Goal: Task Accomplishment & Management: Use online tool/utility

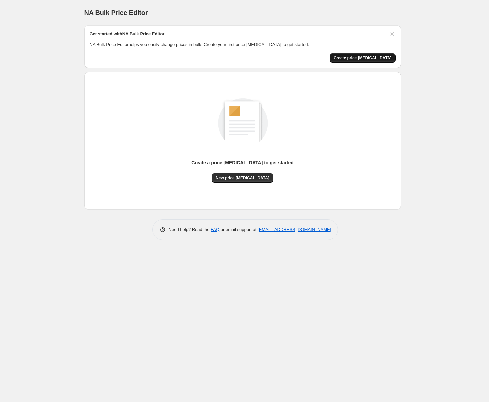
click at [363, 56] on span "Create price [MEDICAL_DATA]" at bounding box center [363, 57] width 58 height 5
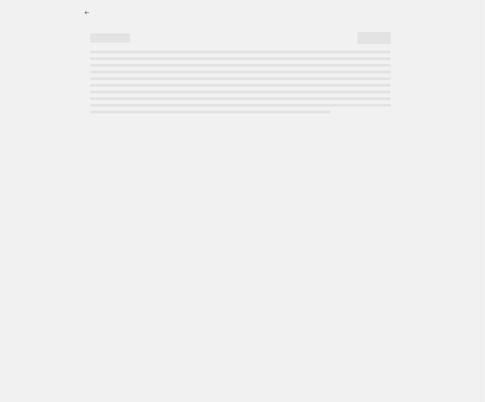
select select "percentage"
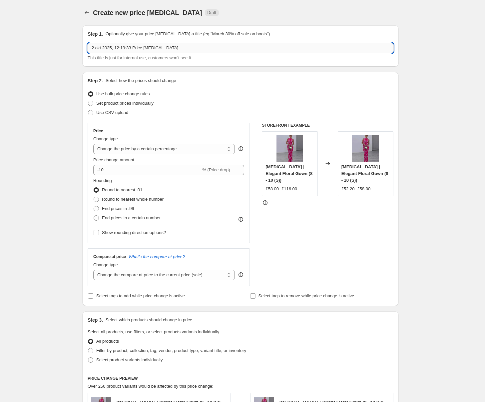
click at [144, 51] on input "2 okt 2025, 12:19:33 Price [MEDICAL_DATA]" at bounding box center [241, 48] width 306 height 11
click at [144, 52] on input "2 okt 2025, 12:19:33 Price [MEDICAL_DATA]" at bounding box center [241, 48] width 306 height 11
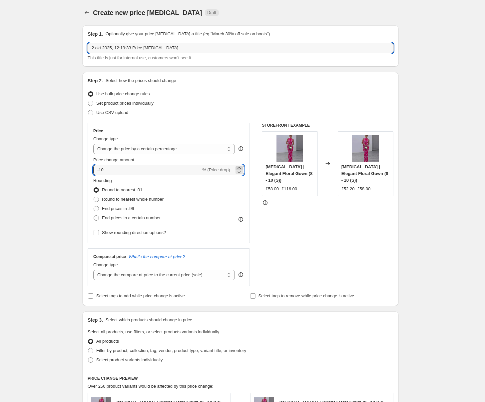
click at [240, 167] on icon at bounding box center [239, 168] width 3 height 2
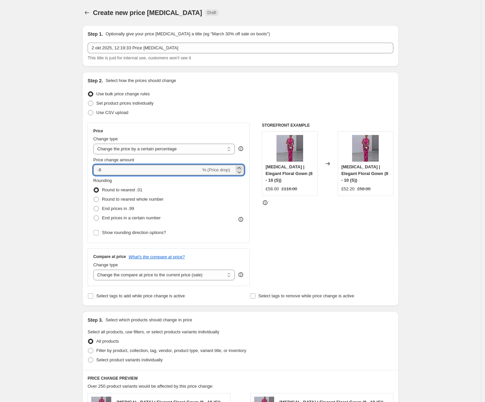
click at [240, 167] on icon at bounding box center [239, 168] width 3 height 2
click at [240, 167] on icon at bounding box center [239, 168] width 7 height 7
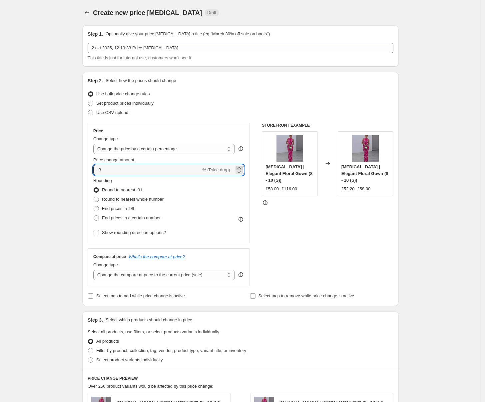
click at [240, 167] on icon at bounding box center [239, 168] width 7 height 7
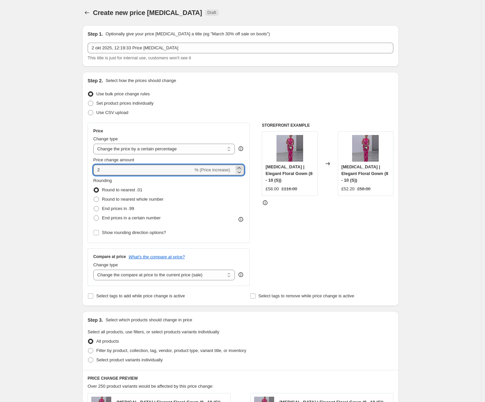
click at [240, 167] on icon at bounding box center [239, 168] width 7 height 7
type input "5"
click at [110, 219] on span "End prices in a certain number" at bounding box center [131, 217] width 59 height 5
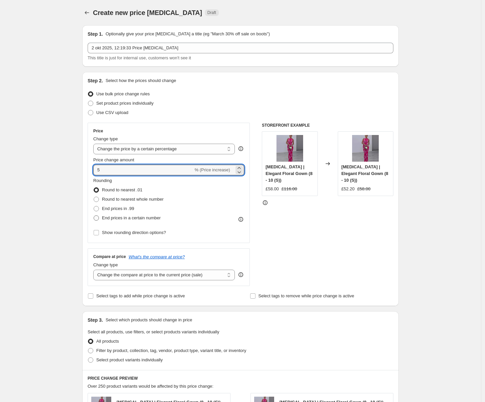
click at [94, 216] on input "End prices in a certain number" at bounding box center [94, 215] width 0 height 0
radio input "true"
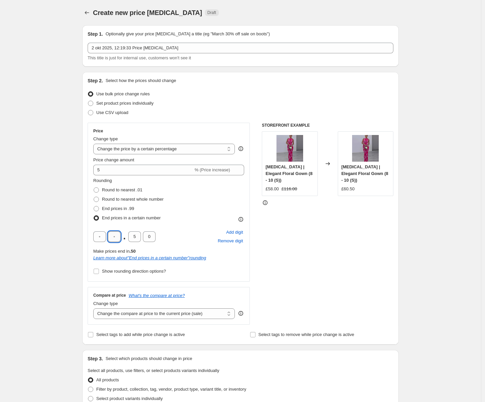
click at [112, 237] on input "text" at bounding box center [114, 236] width 13 height 11
type input "9"
type input "5"
click at [75, 189] on div "Create new price [MEDICAL_DATA]. This page is ready Create new price [MEDICAL_D…" at bounding box center [240, 352] width 481 height 705
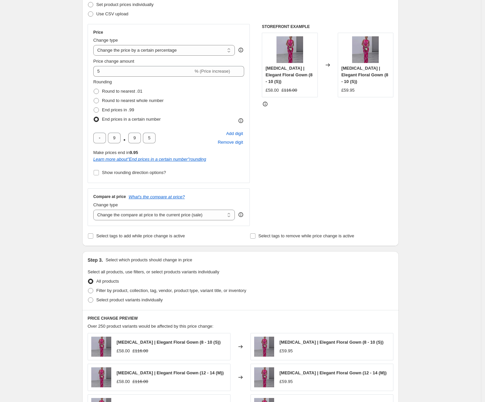
scroll to position [101, 0]
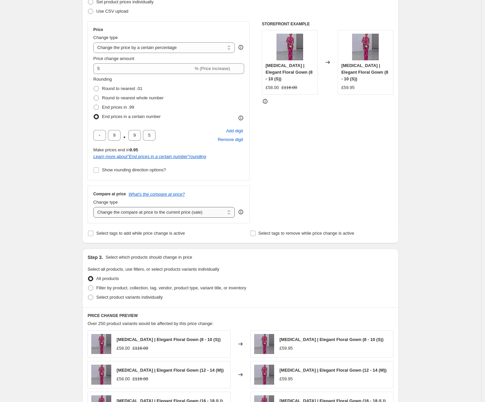
click at [128, 213] on select "Change the compare at price to the current price (sale) Change the compare at p…" at bounding box center [164, 212] width 142 height 11
select select "percentage"
click at [95, 207] on select "Change the compare at price to the current price (sale) Change the compare at p…" at bounding box center [164, 212] width 142 height 11
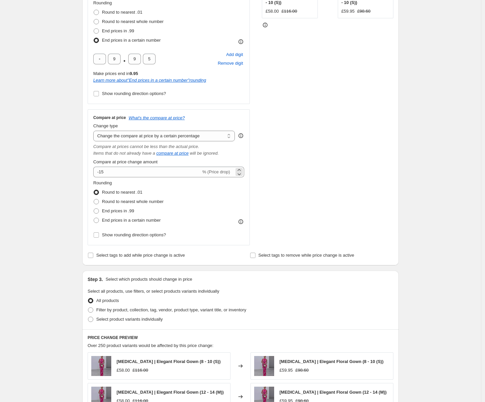
scroll to position [180, 0]
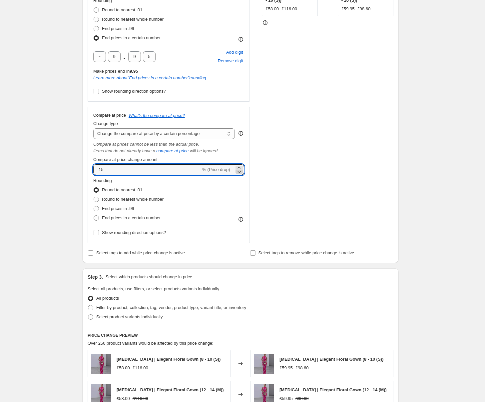
click at [239, 168] on icon at bounding box center [239, 171] width 7 height 7
click at [240, 167] on icon at bounding box center [239, 167] width 7 height 7
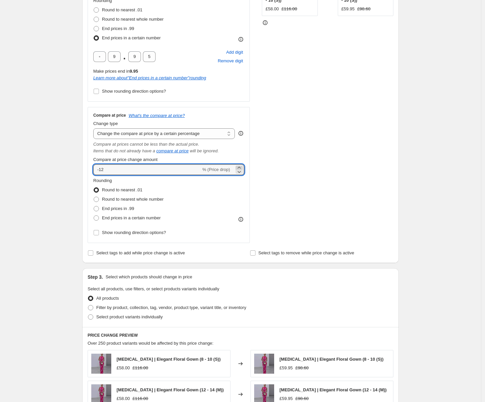
click at [240, 167] on icon at bounding box center [239, 167] width 7 height 7
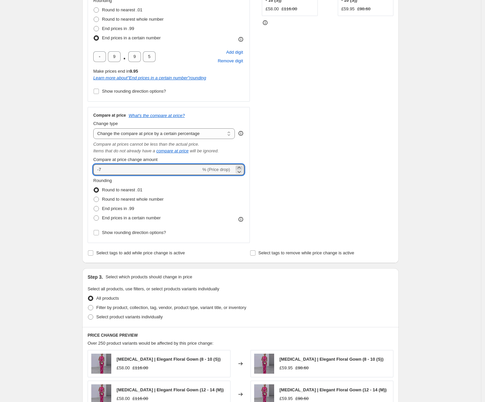
click at [240, 167] on icon at bounding box center [239, 167] width 7 height 7
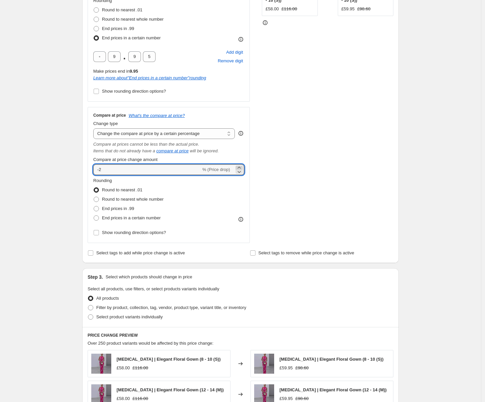
click at [240, 167] on icon at bounding box center [239, 167] width 7 height 7
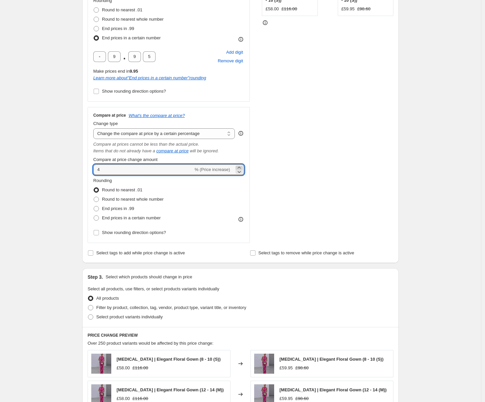
click at [240, 167] on icon at bounding box center [239, 167] width 7 height 7
click at [241, 170] on icon at bounding box center [239, 171] width 7 height 7
type input "5"
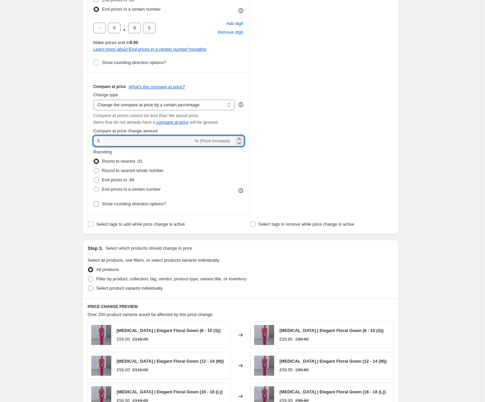
scroll to position [217, 0]
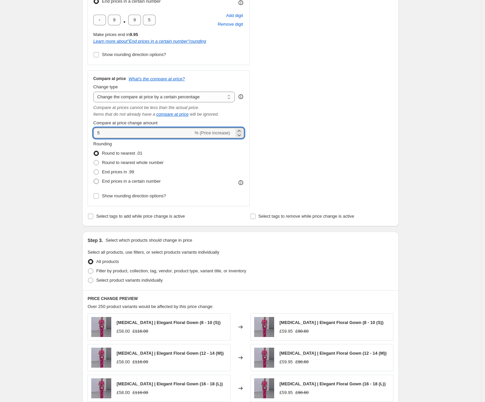
click at [133, 182] on span "End prices in a certain number" at bounding box center [131, 181] width 59 height 5
click at [94, 179] on input "End prices in a certain number" at bounding box center [94, 179] width 0 height 0
radio input "true"
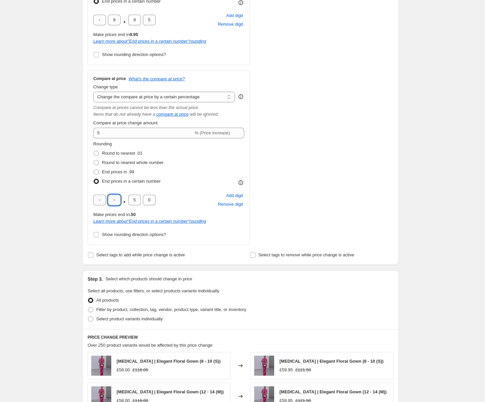
click at [117, 203] on input "text" at bounding box center [114, 200] width 13 height 11
type input "9"
type input "6"
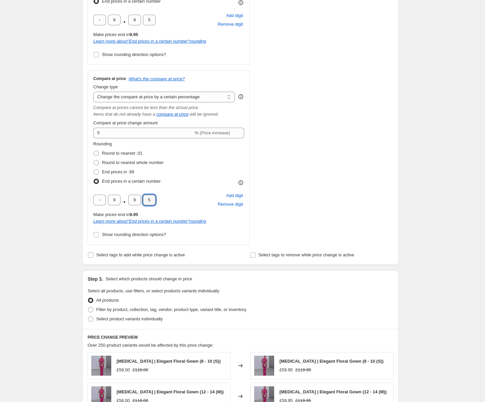
type input "5"
click at [34, 173] on div "Create new price [MEDICAL_DATA]. This page is ready Create new price [MEDICAL_D…" at bounding box center [240, 204] width 481 height 842
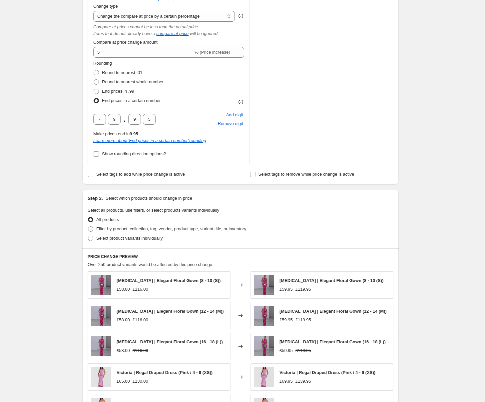
scroll to position [310, 0]
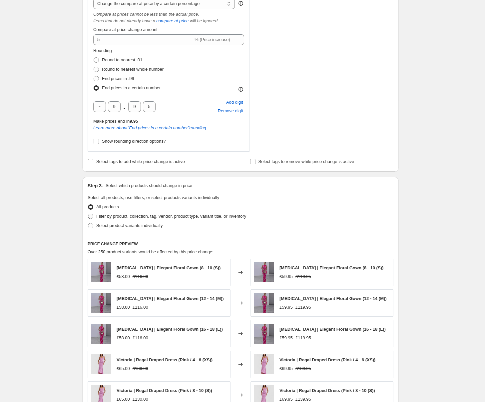
click at [99, 217] on span "Filter by product, collection, tag, vendor, product type, variant title, or inv…" at bounding box center [171, 216] width 150 height 5
click at [88, 214] on input "Filter by product, collection, tag, vendor, product type, variant title, or inv…" at bounding box center [88, 214] width 0 height 0
radio input "true"
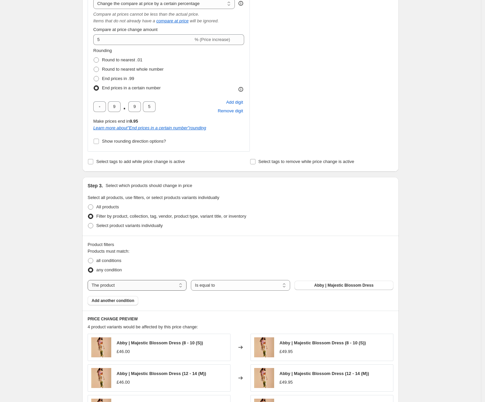
click at [122, 287] on select "The product The product's collection The product's tag The product's vendor The…" at bounding box center [137, 285] width 99 height 11
select select "collection"
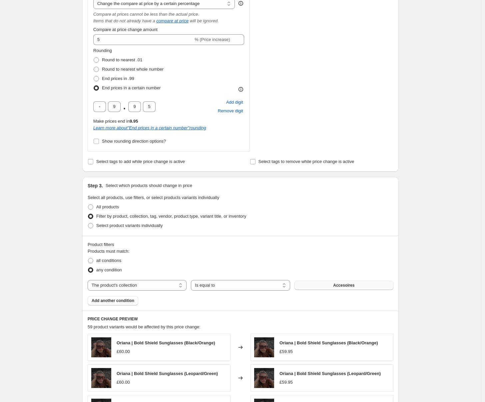
click at [339, 286] on span "Accesoires" at bounding box center [343, 285] width 21 height 5
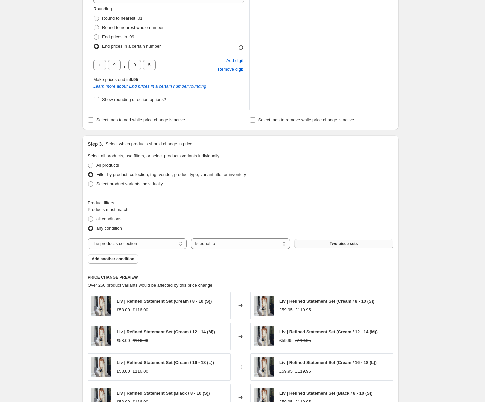
scroll to position [357, 0]
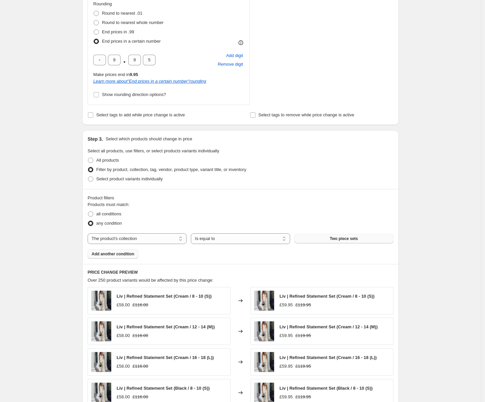
click at [105, 257] on button "Add another condition" at bounding box center [113, 253] width 51 height 9
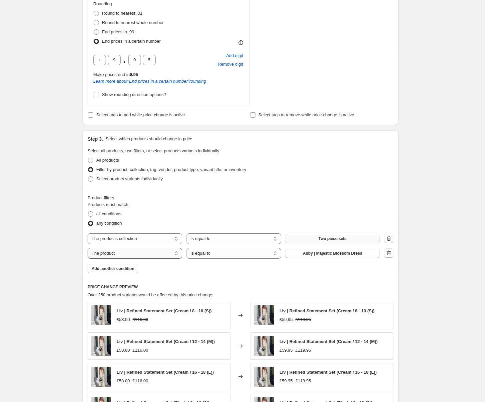
click at [169, 254] on select "The product The product's collection The product's tag The product's vendor The…" at bounding box center [135, 253] width 95 height 11
select select "collection"
click at [332, 254] on span "Accesoires" at bounding box center [332, 253] width 21 height 5
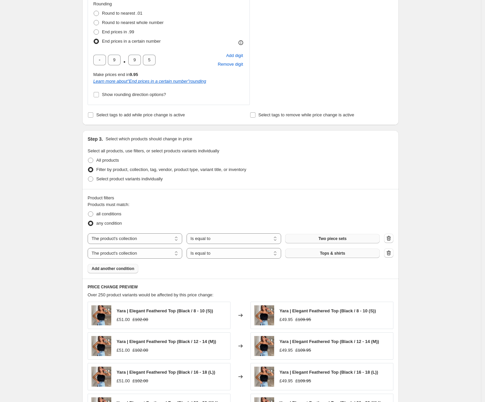
click at [108, 268] on span "Add another condition" at bounding box center [113, 268] width 43 height 5
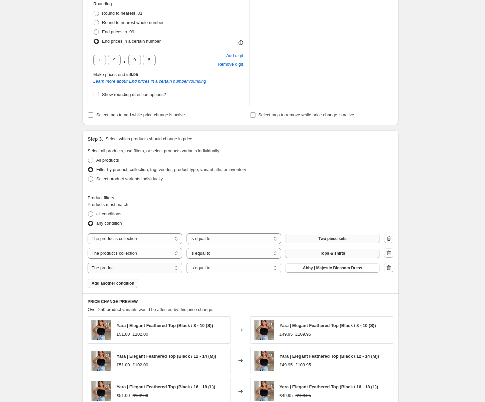
click at [151, 267] on select "The product The product's collection The product's tag The product's vendor The…" at bounding box center [135, 268] width 95 height 11
select select "collection"
click at [341, 267] on span "Accesoires" at bounding box center [332, 267] width 21 height 5
click at [127, 282] on span "Add another condition" at bounding box center [113, 283] width 43 height 5
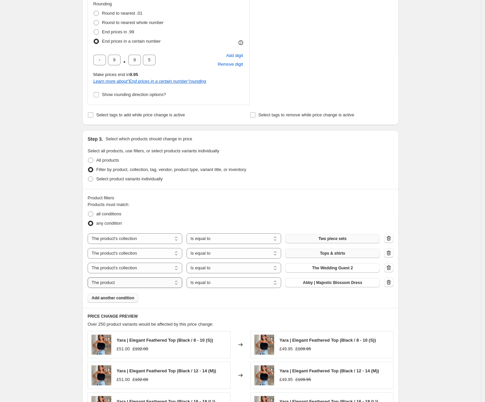
click at [136, 285] on select "The product The product's collection The product's tag The product's vendor The…" at bounding box center [135, 282] width 95 height 11
select select "collection"
click at [343, 283] on span "Accesoires" at bounding box center [332, 282] width 21 height 5
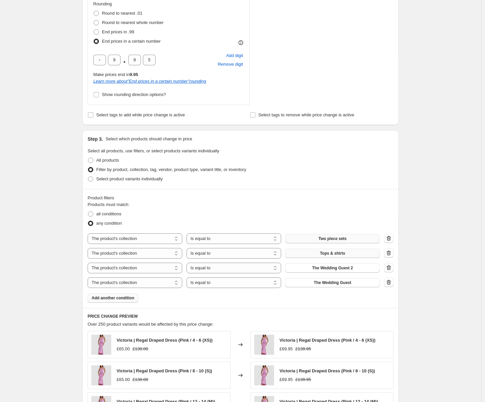
click at [125, 296] on span "Add another condition" at bounding box center [113, 297] width 43 height 5
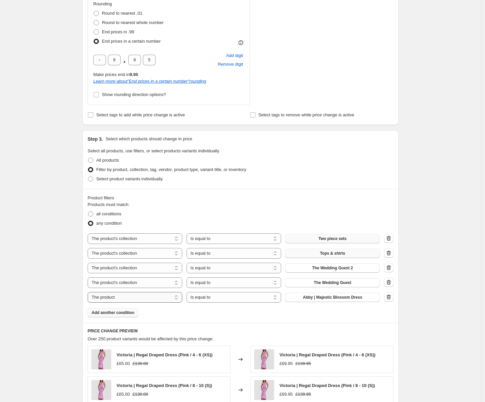
click at [147, 300] on select "The product The product's collection The product's tag The product's vendor The…" at bounding box center [135, 297] width 95 height 11
select select "collection"
click at [329, 296] on span "Accesoires" at bounding box center [332, 297] width 21 height 5
click at [117, 313] on span "Add another condition" at bounding box center [113, 312] width 43 height 5
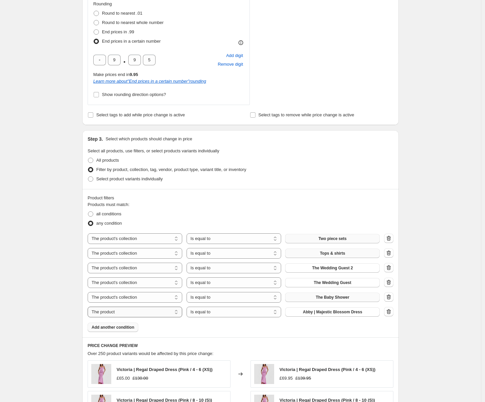
click at [122, 314] on select "The product The product's collection The product's tag The product's vendor The…" at bounding box center [135, 312] width 95 height 11
select select "collection"
click at [321, 312] on button "Accesoires" at bounding box center [332, 311] width 95 height 9
click at [134, 326] on span "Add another condition" at bounding box center [113, 327] width 43 height 5
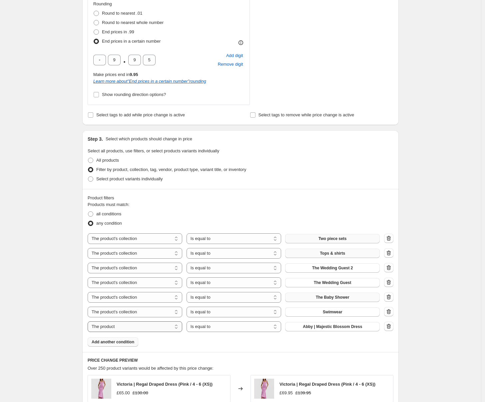
click at [156, 328] on select "The product The product's collection The product's tag The product's vendor The…" at bounding box center [135, 326] width 95 height 11
select select "collection"
click at [325, 327] on span "Accesoires" at bounding box center [332, 326] width 21 height 5
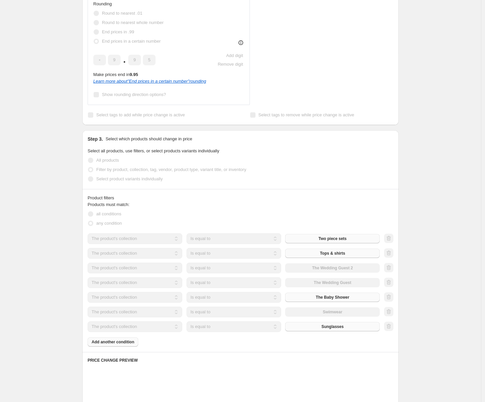
click at [130, 345] on div "Products must match: all conditions any condition The product The product's col…" at bounding box center [241, 273] width 306 height 145
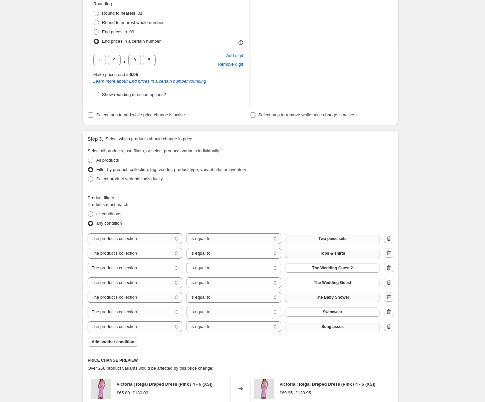
click at [132, 343] on span "Add another condition" at bounding box center [113, 341] width 43 height 5
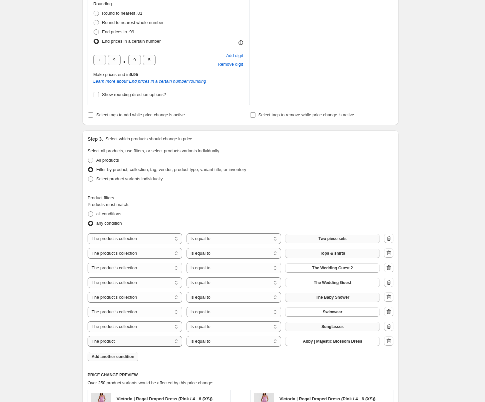
click at [141, 342] on select "The product The product's collection The product's tag The product's vendor The…" at bounding box center [135, 341] width 95 height 11
select select "collection"
click at [332, 345] on button "Accesoires" at bounding box center [332, 341] width 95 height 9
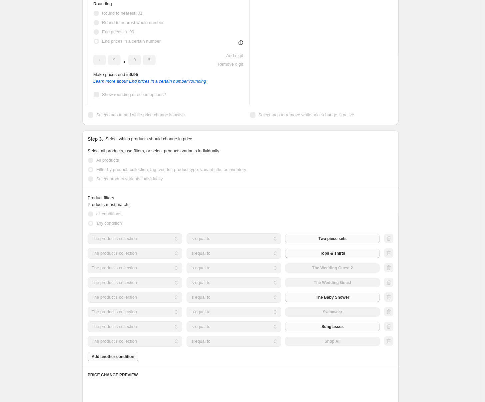
click at [122, 353] on div "Products must match: all conditions any condition The product The product's col…" at bounding box center [241, 281] width 306 height 160
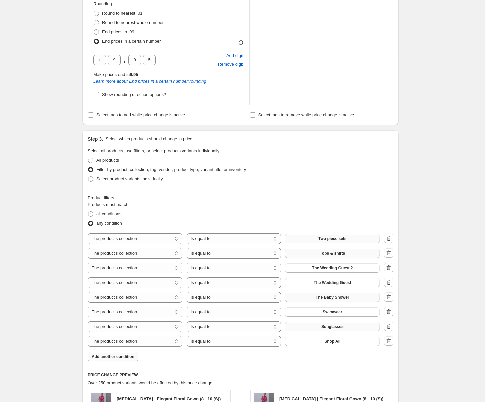
click at [117, 357] on span "Add another condition" at bounding box center [113, 356] width 43 height 5
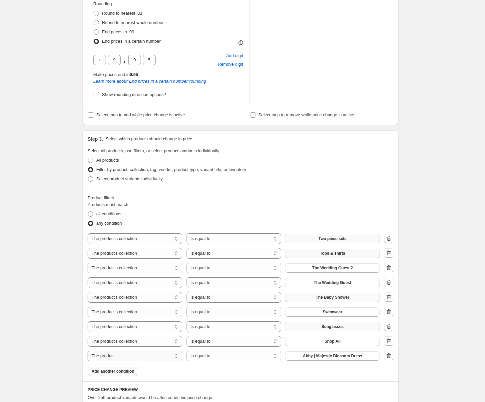
click at [132, 356] on select "The product The product's collection The product's tag The product's vendor The…" at bounding box center [135, 356] width 95 height 11
select select "collection"
click at [350, 359] on button "Accesoires" at bounding box center [332, 355] width 95 height 9
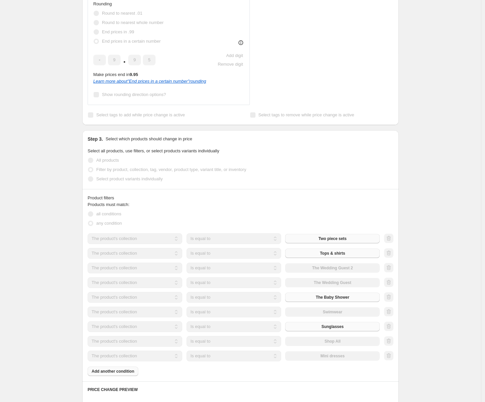
click at [121, 373] on div "Products must match: all conditions any condition The product The product's col…" at bounding box center [241, 288] width 306 height 175
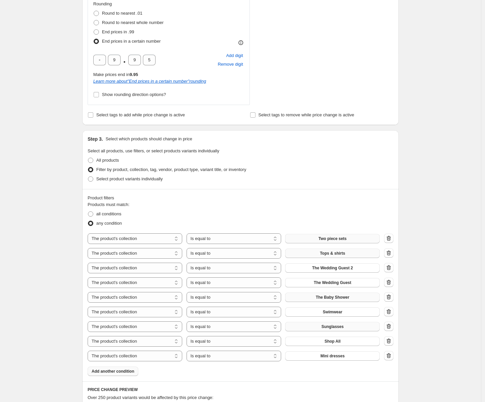
click at [124, 370] on span "Add another condition" at bounding box center [113, 371] width 43 height 5
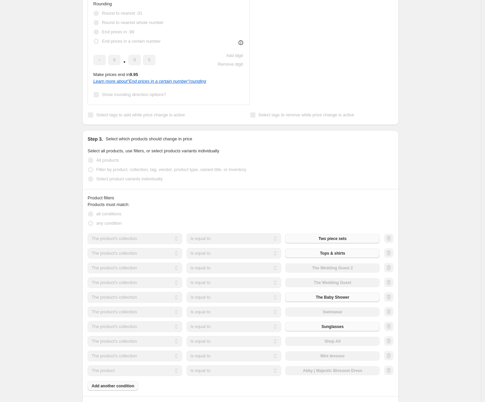
click at [161, 371] on select "The product The product's collection The product's tag The product's vendor The…" at bounding box center [135, 370] width 95 height 11
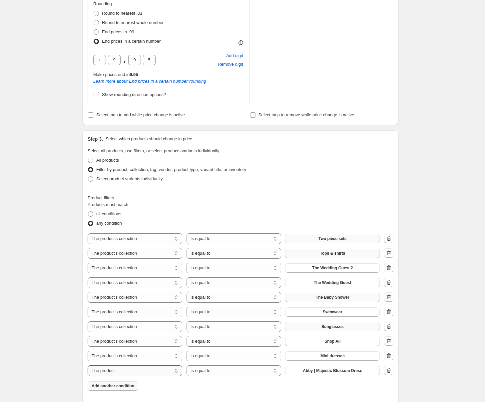
select select "collection"
click at [340, 371] on span "Accesoires" at bounding box center [332, 370] width 21 height 5
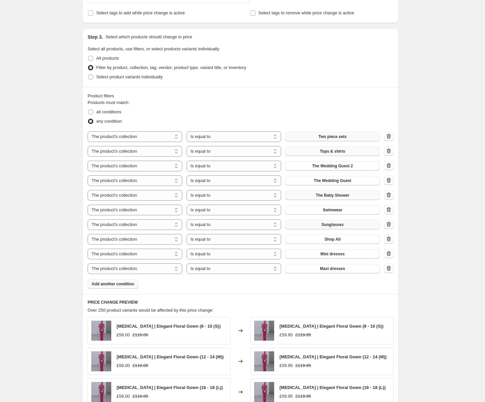
scroll to position [462, 0]
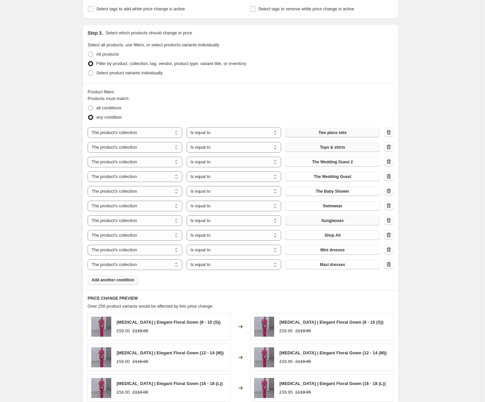
click at [116, 275] on button "Add another condition" at bounding box center [113, 279] width 51 height 9
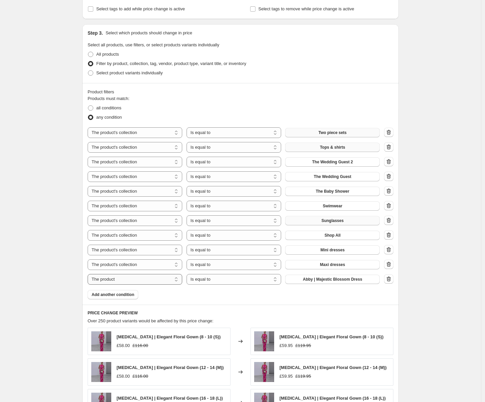
click at [151, 279] on select "The product The product's collection The product's tag The product's vendor The…" at bounding box center [135, 279] width 95 height 11
select select "collection"
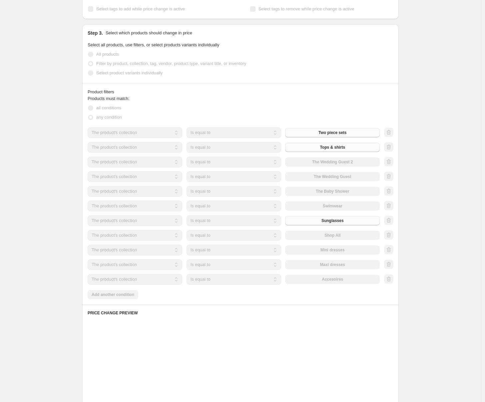
click at [349, 280] on div "The product The product's collection The product's tag The product's vendor The…" at bounding box center [234, 279] width 292 height 11
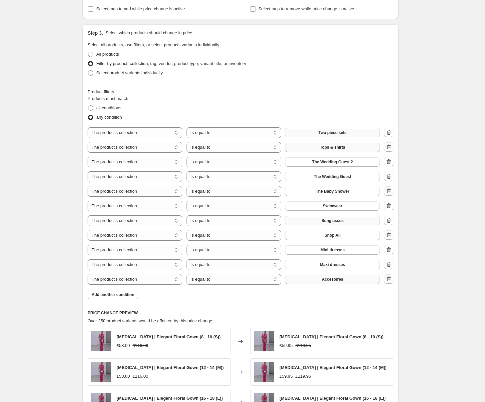
click at [349, 279] on button "Accesoires" at bounding box center [332, 279] width 95 height 9
click at [124, 295] on span "Add another condition" at bounding box center [113, 294] width 43 height 5
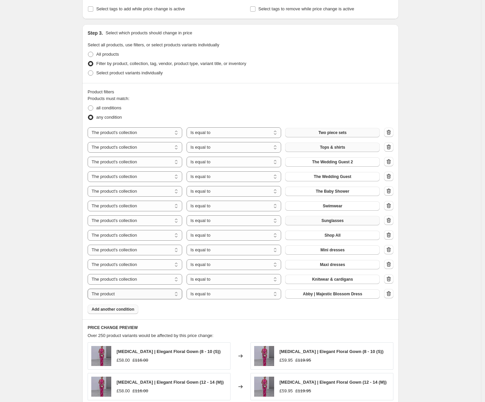
click at [125, 295] on select "The product The product's collection The product's tag The product's vendor The…" at bounding box center [135, 294] width 95 height 11
select select "collection"
click at [335, 294] on span "Accesoires" at bounding box center [332, 293] width 21 height 5
click at [127, 307] on span "Add another condition" at bounding box center [113, 309] width 43 height 5
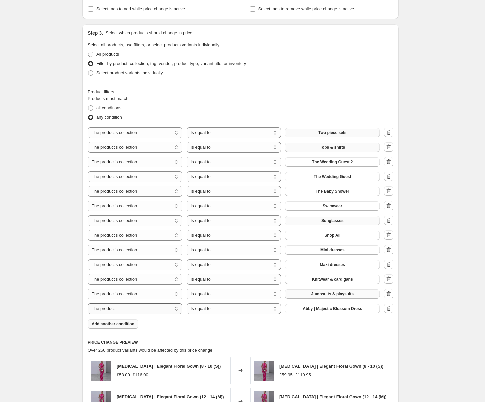
click at [133, 309] on select "The product The product's collection The product's tag The product's vendor The…" at bounding box center [135, 308] width 95 height 11
select select "collection"
click at [341, 307] on span "Accesoires" at bounding box center [332, 308] width 21 height 5
click at [116, 327] on button "Add another condition" at bounding box center [113, 323] width 51 height 9
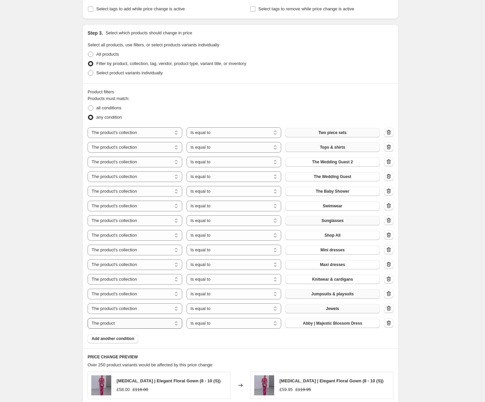
click at [128, 324] on select "The product The product's collection The product's tag The product's vendor The…" at bounding box center [135, 323] width 95 height 11
click at [89, 318] on select "The product The product's collection The product's tag The product's vendor The…" at bounding box center [135, 323] width 95 height 11
click at [129, 326] on select "The product The product's collection The product's tag The product's vendor The…" at bounding box center [135, 323] width 95 height 11
select select "collection"
click at [328, 320] on button "Accesoires" at bounding box center [332, 323] width 95 height 9
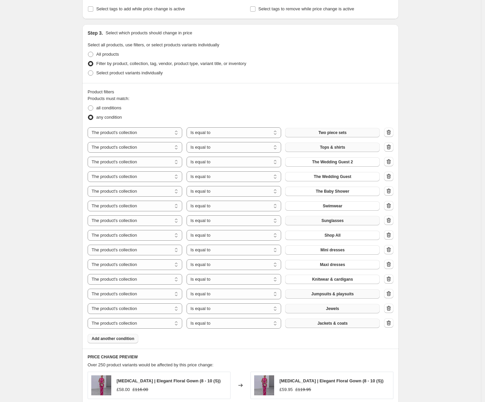
click at [134, 339] on span "Add another condition" at bounding box center [113, 338] width 43 height 5
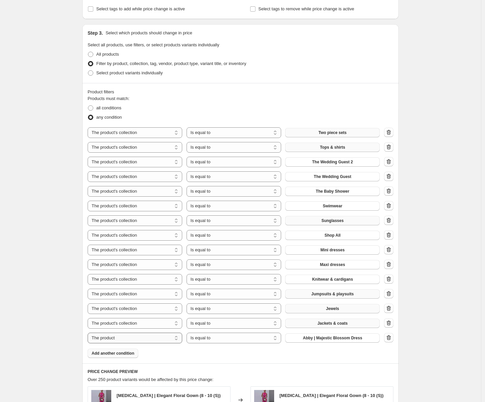
click at [162, 338] on select "The product The product's collection The product's tag The product's vendor The…" at bounding box center [135, 338] width 95 height 11
select select "collection"
click at [342, 338] on span "Accesoires" at bounding box center [332, 337] width 21 height 5
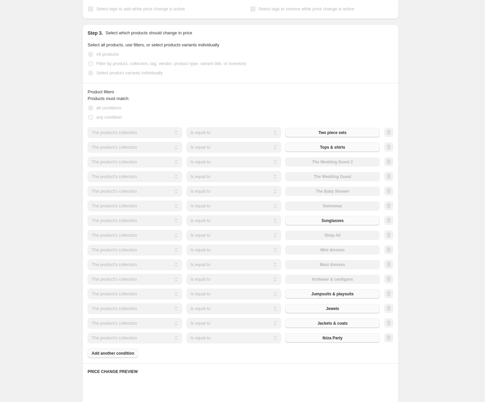
click at [133, 353] on div "Products must match: all conditions any condition The product The product's col…" at bounding box center [241, 226] width 306 height 263
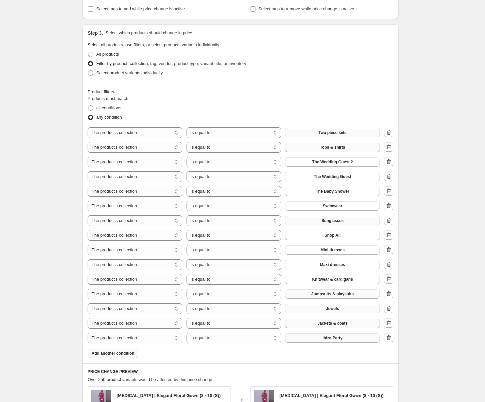
click at [131, 353] on span "Add another condition" at bounding box center [113, 353] width 43 height 5
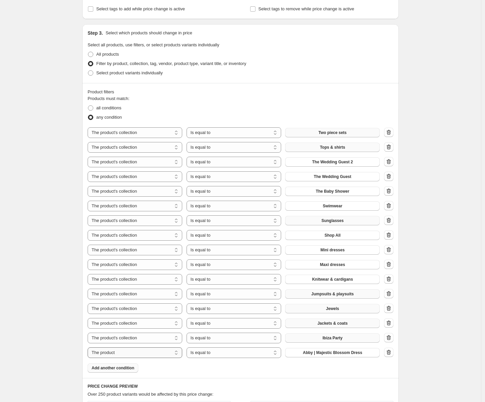
click at [132, 353] on select "The product The product's collection The product's tag The product's vendor The…" at bounding box center [135, 352] width 95 height 11
select select "collection"
click at [324, 353] on span "Accesoires" at bounding box center [332, 352] width 21 height 5
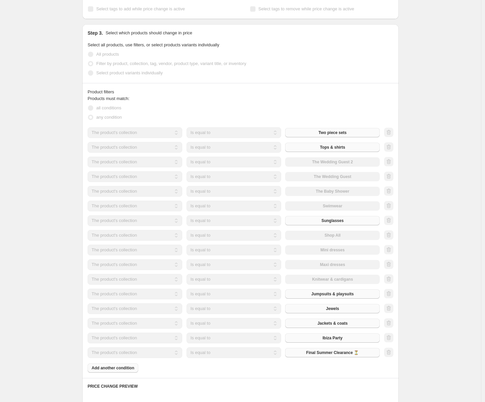
click at [124, 366] on div "Products must match: all conditions any condition The product The product's col…" at bounding box center [241, 233] width 306 height 277
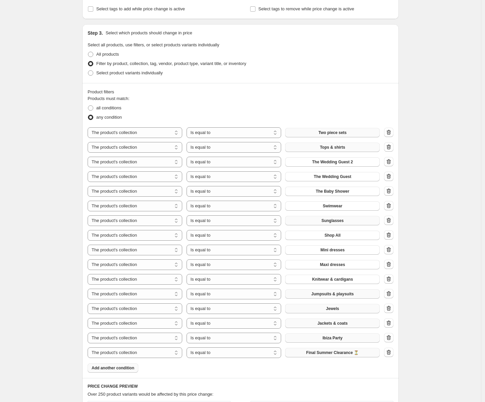
click at [128, 366] on span "Add another condition" at bounding box center [113, 367] width 43 height 5
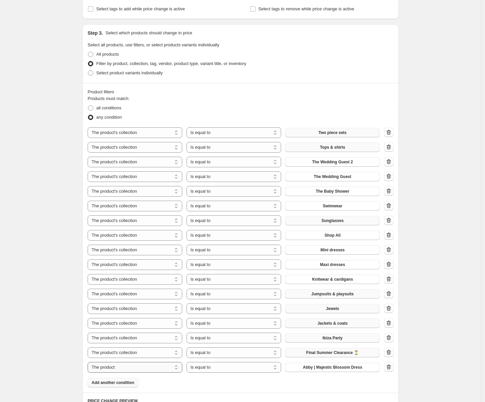
click at [150, 366] on select "The product The product's collection The product's tag The product's vendor The…" at bounding box center [135, 367] width 95 height 11
select select "collection"
click at [343, 367] on span "Accesoires" at bounding box center [332, 367] width 21 height 5
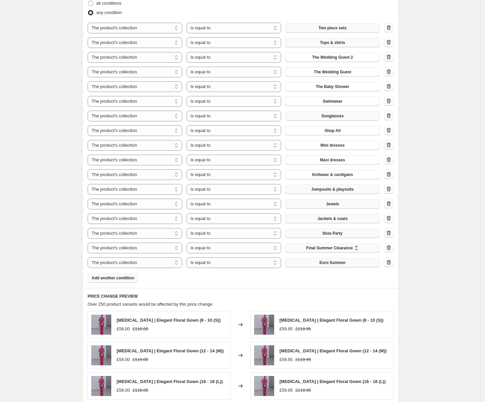
scroll to position [591, 0]
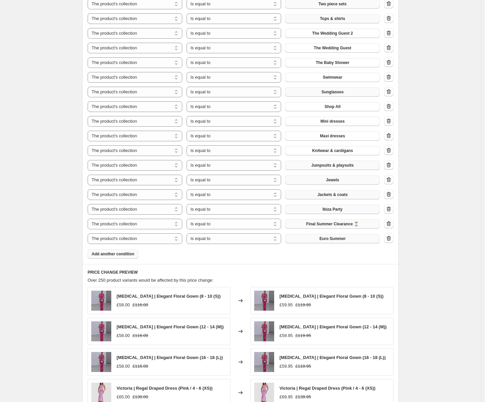
click at [116, 255] on span "Add another condition" at bounding box center [113, 253] width 43 height 5
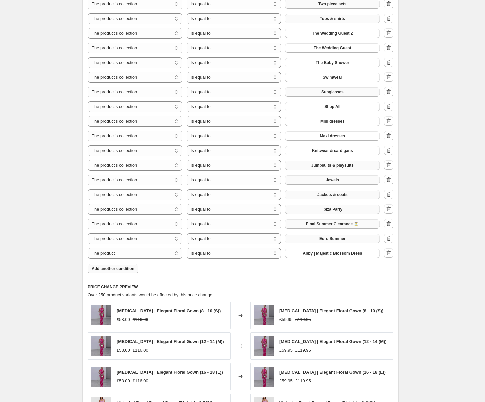
click at [147, 247] on div "The product The product's collection The product's tag The product's vendor The…" at bounding box center [241, 129] width 306 height 260
click at [144, 252] on select "The product The product's collection The product's tag The product's vendor The…" at bounding box center [135, 253] width 95 height 11
select select "collection"
click at [345, 253] on button "Accesoires" at bounding box center [332, 253] width 95 height 9
click at [119, 269] on span "Add another condition" at bounding box center [113, 268] width 43 height 5
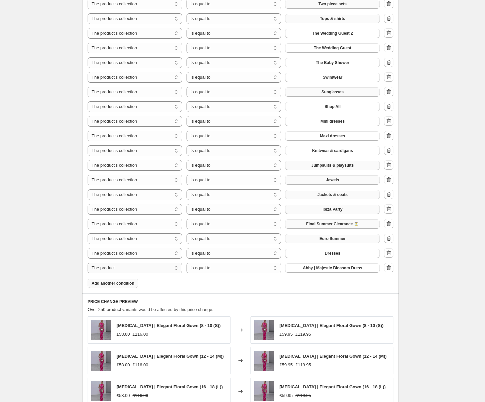
click at [139, 270] on select "The product The product's collection The product's tag The product's vendor The…" at bounding box center [135, 268] width 95 height 11
select select "collection"
click at [352, 267] on button "Accesoires" at bounding box center [332, 267] width 95 height 9
click at [122, 285] on span "Add another condition" at bounding box center [113, 283] width 43 height 5
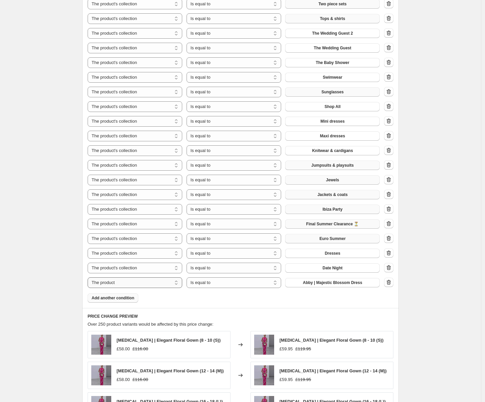
click at [155, 284] on select "The product The product's collection The product's tag The product's vendor The…" at bounding box center [135, 282] width 95 height 11
click at [154, 282] on select "The product The product's collection The product's tag The product's vendor The…" at bounding box center [135, 282] width 95 height 11
select select "collection"
click at [321, 287] on button "Accesoires" at bounding box center [332, 282] width 95 height 9
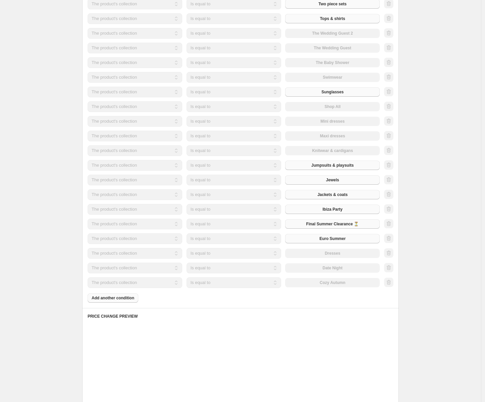
drag, startPoint x: 104, startPoint y: 290, endPoint x: 108, endPoint y: 295, distance: 7.1
click at [104, 290] on div "Products must match: all conditions any condition The product The product's col…" at bounding box center [241, 135] width 306 height 336
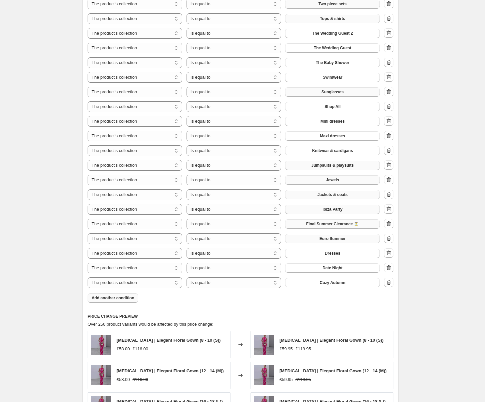
click at [109, 296] on span "Add another condition" at bounding box center [113, 297] width 43 height 5
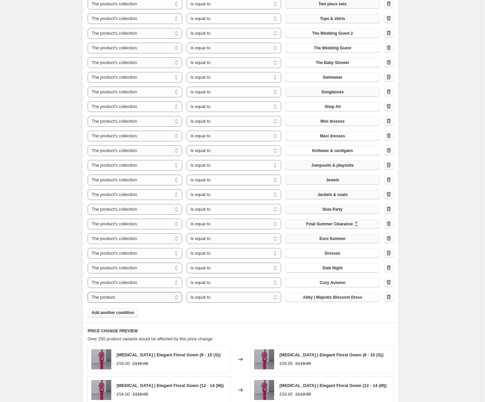
click at [141, 298] on select "The product The product's collection The product's tag The product's vendor The…" at bounding box center [135, 297] width 95 height 11
click at [142, 298] on select "The product The product's collection The product's tag The product's vendor The…" at bounding box center [135, 297] width 95 height 11
select select "collection"
click at [331, 294] on button "Accesoires" at bounding box center [332, 297] width 95 height 9
click at [128, 313] on span "Add another condition" at bounding box center [113, 312] width 43 height 5
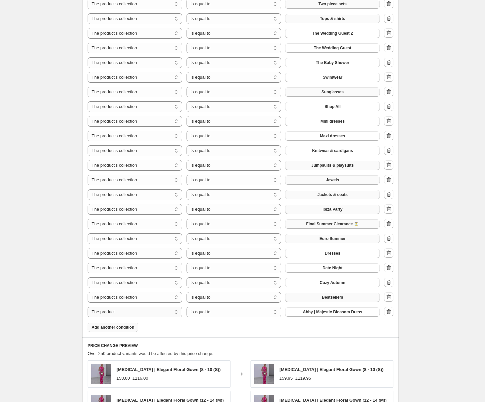
click at [147, 313] on select "The product The product's collection The product's tag The product's vendor The…" at bounding box center [135, 312] width 95 height 11
select select "collection"
click at [333, 313] on span "Accesoires" at bounding box center [332, 311] width 21 height 5
click at [126, 326] on span "Add another condition" at bounding box center [113, 327] width 43 height 5
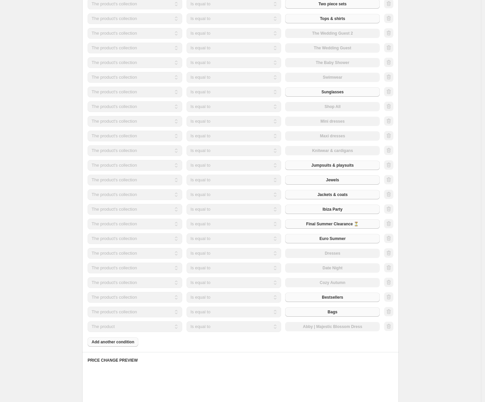
click at [144, 327] on select "The product The product's collection The product's tag The product's vendor The…" at bounding box center [135, 326] width 95 height 11
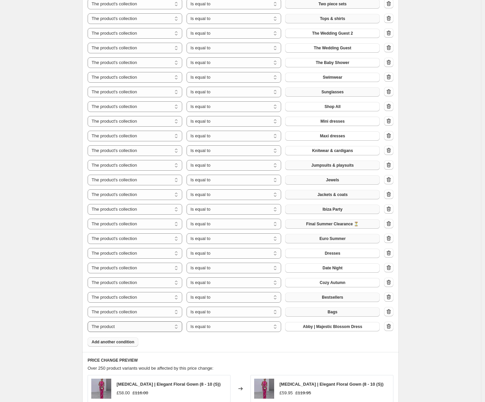
select select "collection"
click at [328, 329] on span "Accesoires" at bounding box center [332, 326] width 21 height 5
click at [115, 340] on span "Add another condition" at bounding box center [113, 341] width 43 height 5
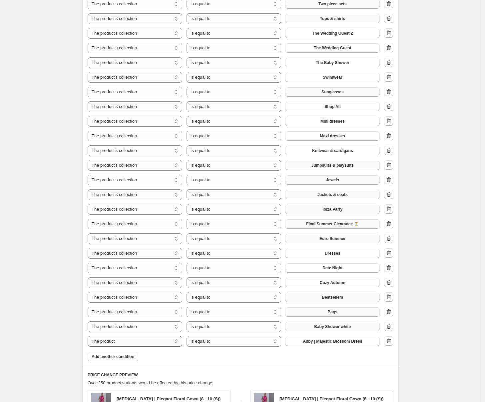
click at [118, 339] on select "The product The product's collection The product's tag The product's vendor The…" at bounding box center [135, 341] width 95 height 11
select select "collection"
click at [322, 341] on button "Accesoires" at bounding box center [332, 341] width 95 height 9
click at [346, 338] on button "Accesoires" at bounding box center [332, 341] width 95 height 9
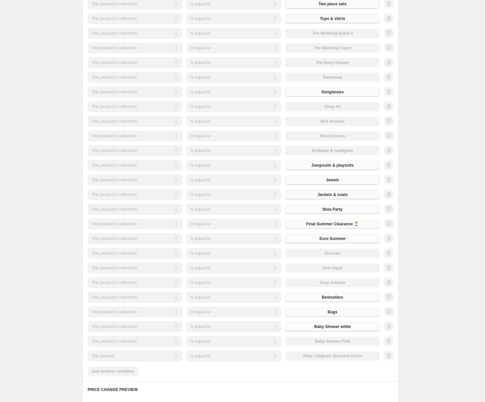
click at [161, 354] on select "The product The product's collection The product's tag The product's vendor The…" at bounding box center [135, 356] width 95 height 11
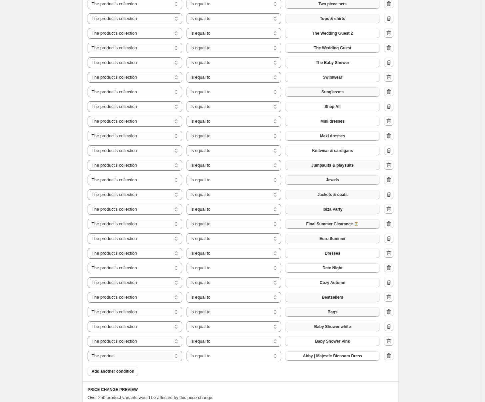
select select "collection"
click at [348, 355] on button "Accesoires" at bounding box center [332, 355] width 95 height 9
click at [122, 372] on span "Add another condition" at bounding box center [113, 371] width 43 height 5
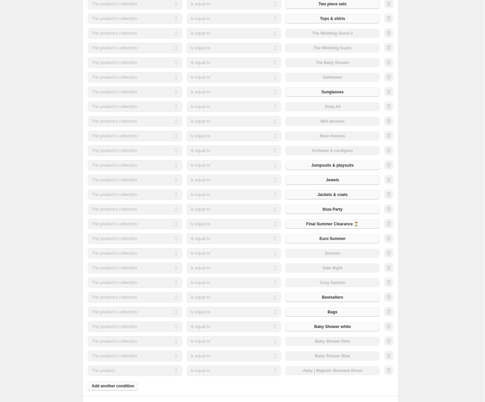
click at [157, 367] on select "The product The product's collection The product's tag The product's vendor The…" at bounding box center [135, 370] width 95 height 11
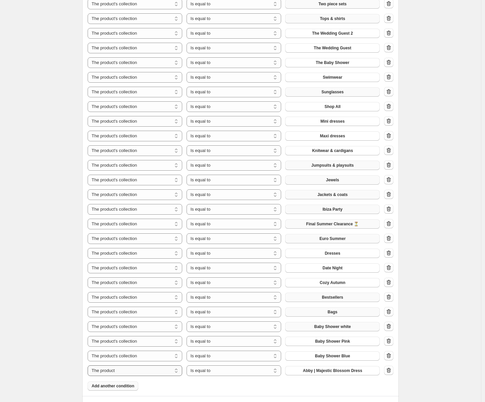
click at [157, 369] on select "The product The product's collection The product's tag The product's vendor The…" at bounding box center [135, 370] width 95 height 11
select select "collection"
click at [328, 370] on span "Accesoires" at bounding box center [332, 370] width 21 height 5
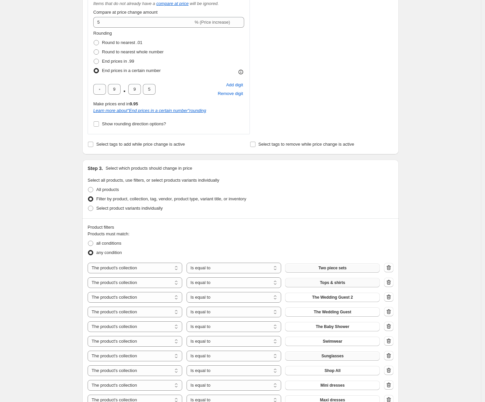
scroll to position [0, 0]
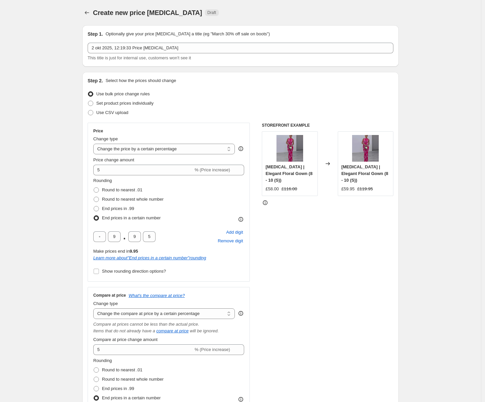
click at [162, 41] on div "Step 1. Optionally give your price [MEDICAL_DATA] a title (eg "March 30% off sa…" at bounding box center [241, 46] width 306 height 31
drag, startPoint x: 162, startPoint y: 41, endPoint x: 162, endPoint y: 45, distance: 4.3
click at [162, 41] on div "Step 1. Optionally give your price [MEDICAL_DATA] a title (eg "March 30% off sa…" at bounding box center [241, 46] width 306 height 31
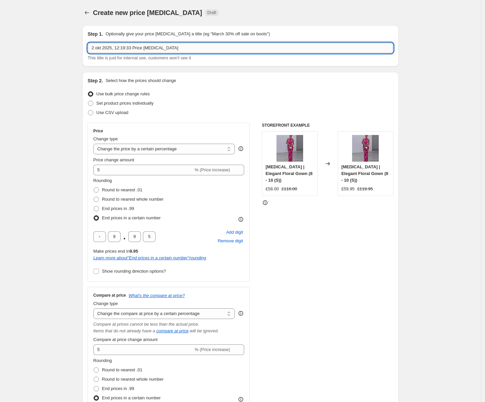
click at [162, 45] on input "2 okt 2025, 12:19:33 Price [MEDICAL_DATA]" at bounding box center [241, 48] width 306 height 11
type input "A"
type input "+5%"
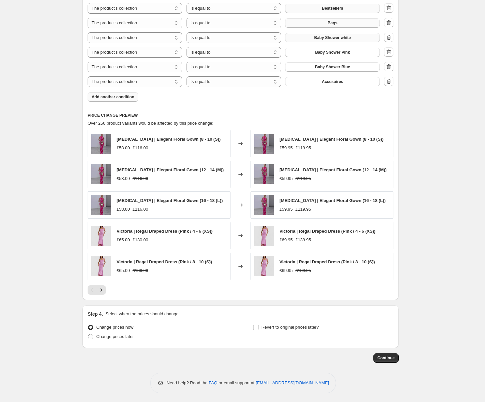
scroll to position [881, 0]
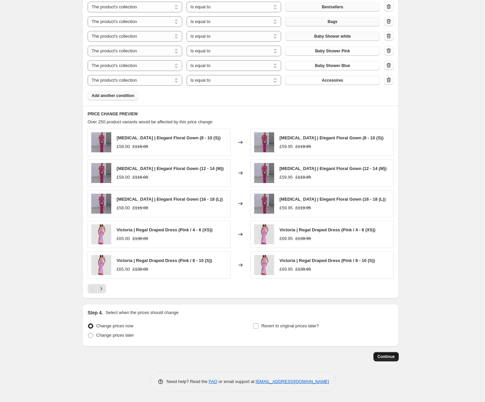
click at [392, 356] on span "Continue" at bounding box center [385, 356] width 17 height 5
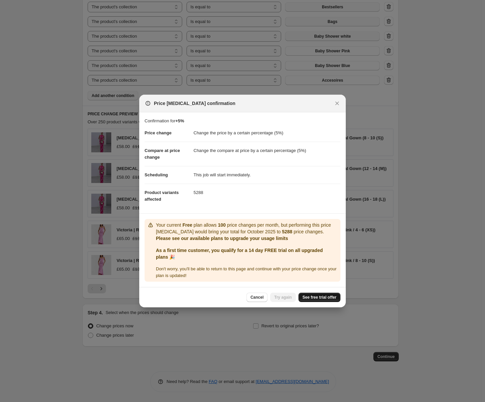
click at [314, 298] on span "See free trial offer" at bounding box center [320, 297] width 34 height 5
click at [298, 292] on div "Cancel Try again See free trial offer" at bounding box center [242, 297] width 207 height 20
click at [281, 297] on span "Try again" at bounding box center [283, 297] width 18 height 5
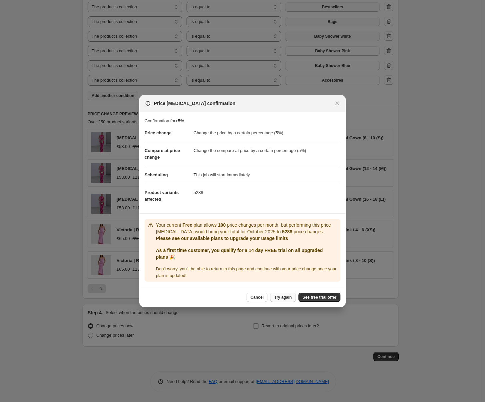
click at [281, 297] on span "Try again" at bounding box center [283, 297] width 18 height 5
click at [329, 354] on div at bounding box center [242, 201] width 485 height 402
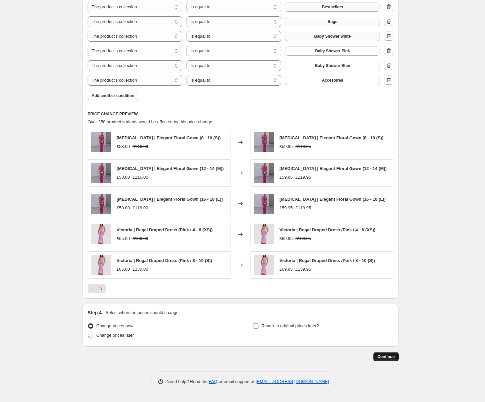
click at [390, 357] on span "Continue" at bounding box center [385, 356] width 17 height 5
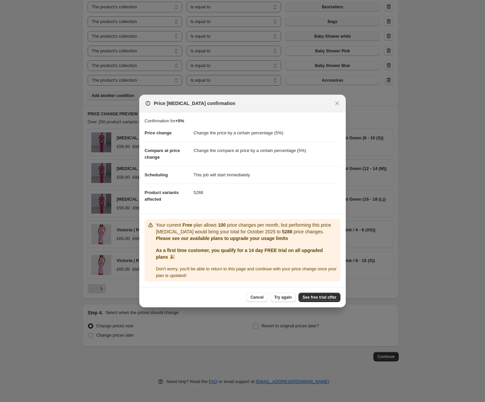
click at [310, 318] on div at bounding box center [242, 201] width 485 height 402
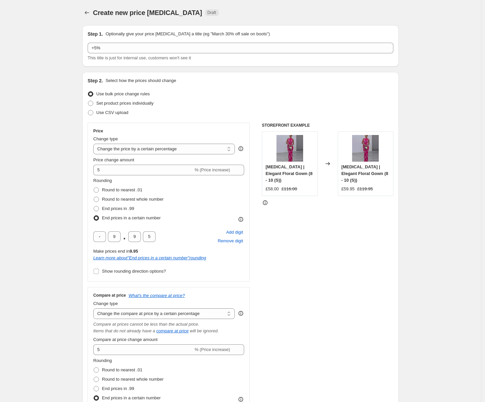
scroll to position [881, 0]
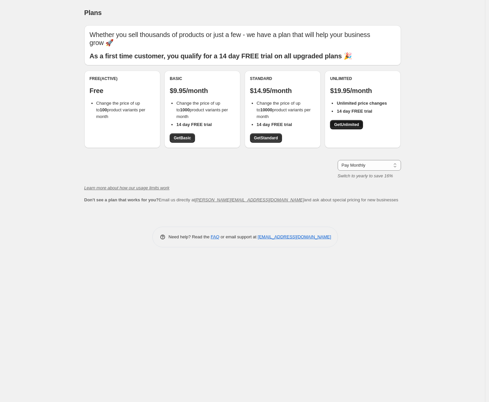
click at [360, 120] on link "Get Unlimited" at bounding box center [346, 124] width 33 height 9
